Goal: Information Seeking & Learning: Learn about a topic

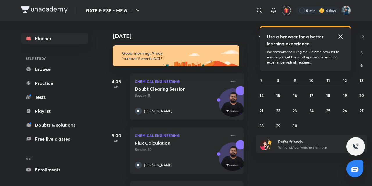
click at [341, 36] on icon at bounding box center [340, 36] width 4 height 4
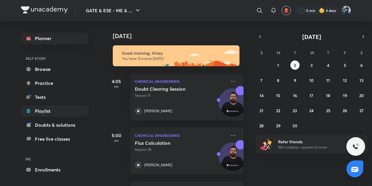
click at [60, 112] on link "Playlist" at bounding box center [54, 111] width 67 height 12
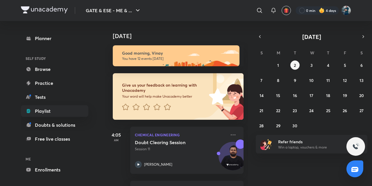
drag, startPoint x: 60, startPoint y: 112, endPoint x: 4, endPoint y: 113, distance: 55.8
click at [4, 113] on div "GATE & ESE - ME & ... ​ 0 min 4 days Planner SELF STUDY Browse Practice Tests P…" at bounding box center [186, 93] width 372 height 186
click at [37, 112] on link "Playlist" at bounding box center [54, 111] width 67 height 12
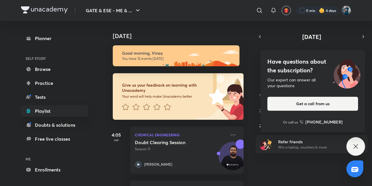
click at [357, 148] on icon at bounding box center [355, 146] width 4 height 4
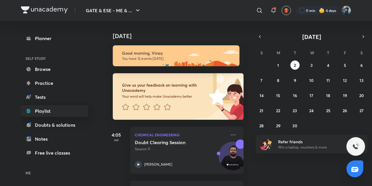
click at [30, 109] on icon at bounding box center [29, 111] width 6 height 6
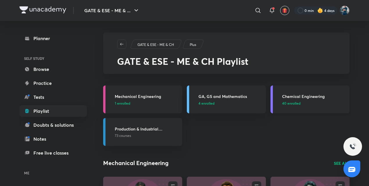
click at [292, 96] on h3 "Chemical Engineering" at bounding box center [314, 96] width 64 height 6
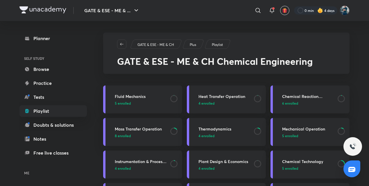
click at [129, 160] on h3 "Instrumentation & Process Control" at bounding box center [141, 161] width 52 height 6
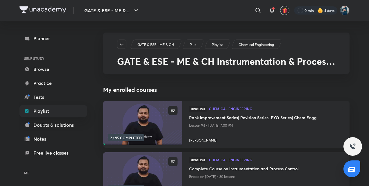
click at [211, 170] on h4 "Complete Course on Instrumentation and Process Control" at bounding box center [265, 169] width 153 height 7
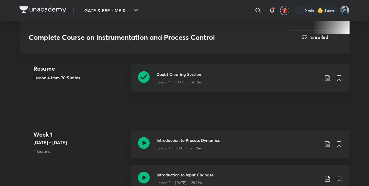
scroll to position [286, 0]
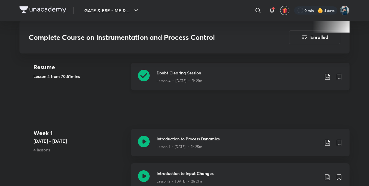
click at [144, 80] on icon at bounding box center [144, 76] width 12 height 12
